Goal: Transaction & Acquisition: Purchase product/service

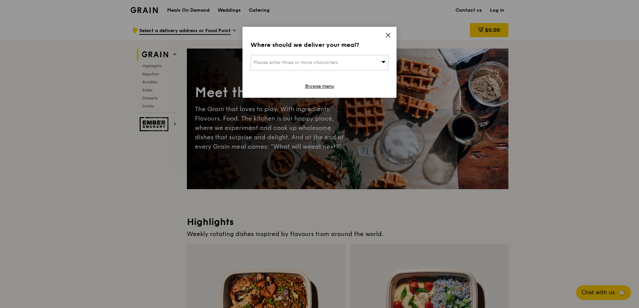
click at [320, 65] on span "Please enter three or more characters" at bounding box center [295, 63] width 84 height 6
type input "b"
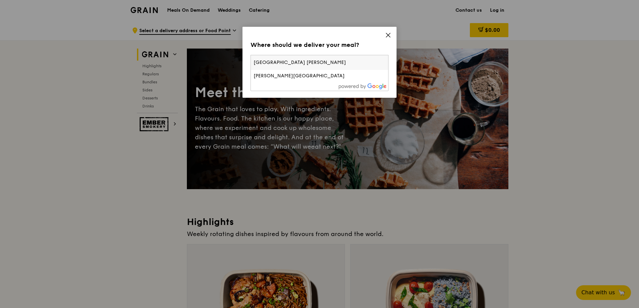
type input "[GEOGRAPHIC_DATA]"
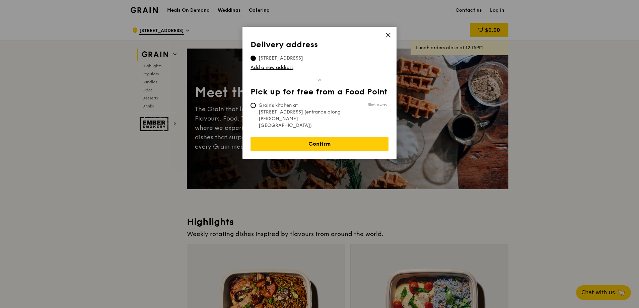
click at [324, 107] on span "Grain's kitchen at [STREET_ADDRESS] (entrance along [PERSON_NAME][GEOGRAPHIC_DA…" at bounding box center [300, 115] width 100 height 27
click at [256, 107] on input "Grain's kitchen at [STREET_ADDRESS] (entrance along [PERSON_NAME][GEOGRAPHIC_DA…" at bounding box center [252, 105] width 5 height 5
radio input "true"
click at [289, 57] on span "[STREET_ADDRESS]" at bounding box center [280, 58] width 61 height 7
click at [256, 57] on input "[STREET_ADDRESS]" at bounding box center [252, 58] width 5 height 5
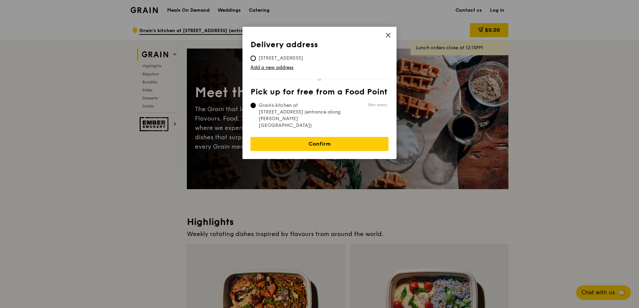
radio input "true"
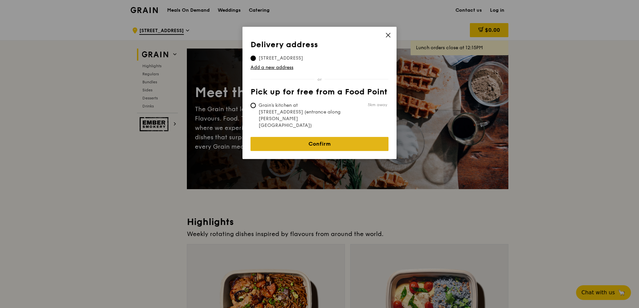
click at [332, 137] on link "Confirm" at bounding box center [319, 144] width 138 height 14
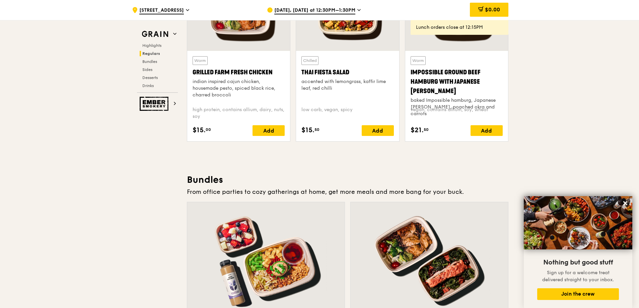
scroll to position [964, 0]
